Goal: Information Seeking & Learning: Check status

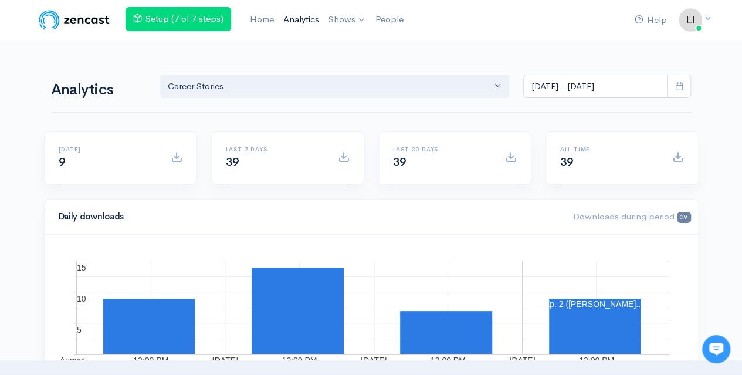
click at [300, 19] on link "Analytics" at bounding box center [300, 19] width 45 height 25
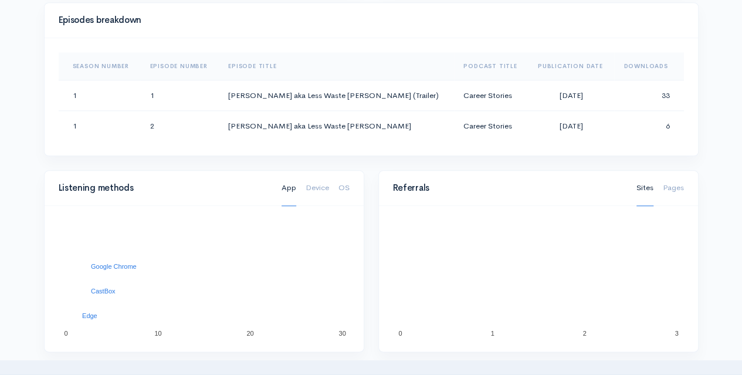
scroll to position [477, 0]
